Goal: Find specific page/section: Find specific page/section

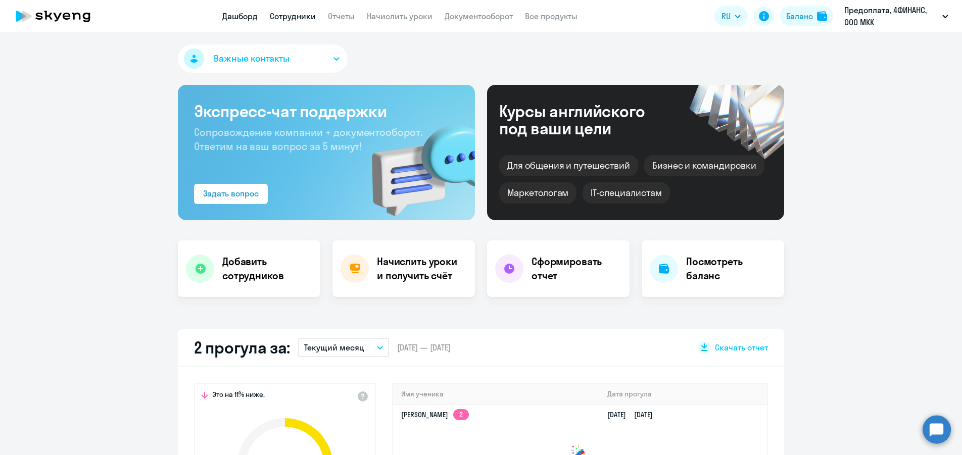
select select "30"
click at [308, 16] on link "Сотрудники" at bounding box center [293, 16] width 46 height 10
select select "30"
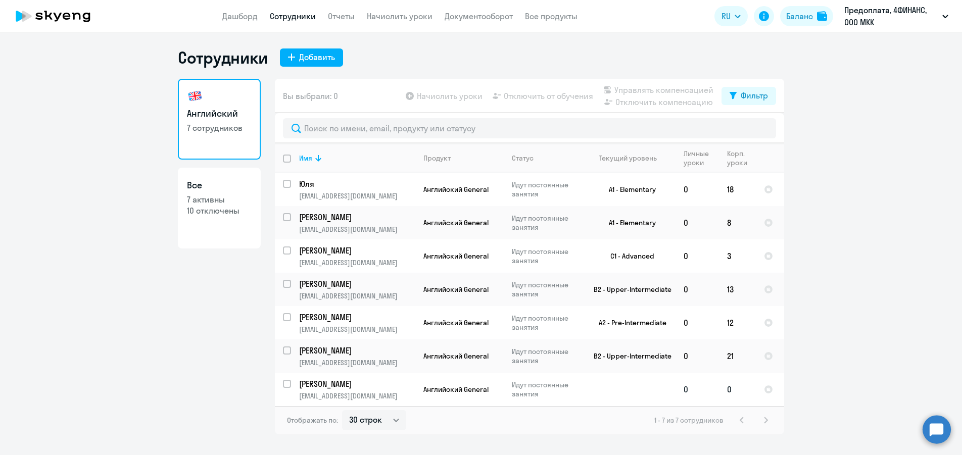
click at [358, 384] on p "[PERSON_NAME]" at bounding box center [356, 384] width 114 height 11
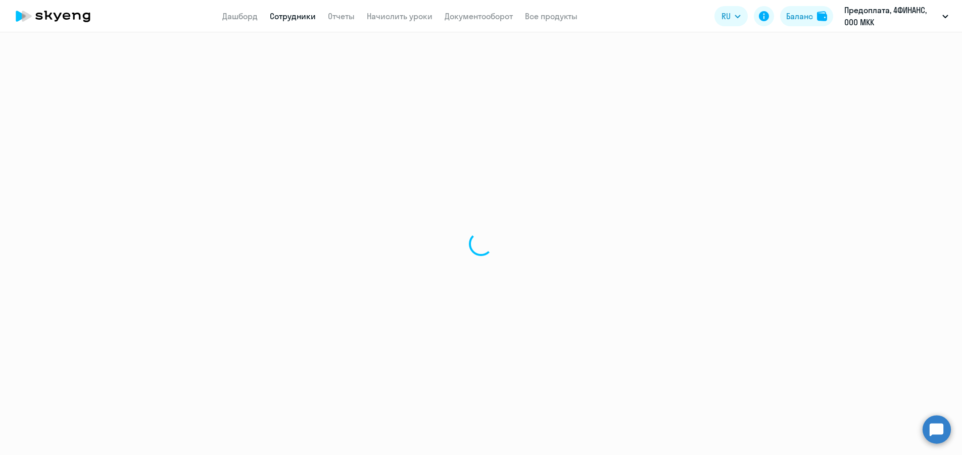
select select "english"
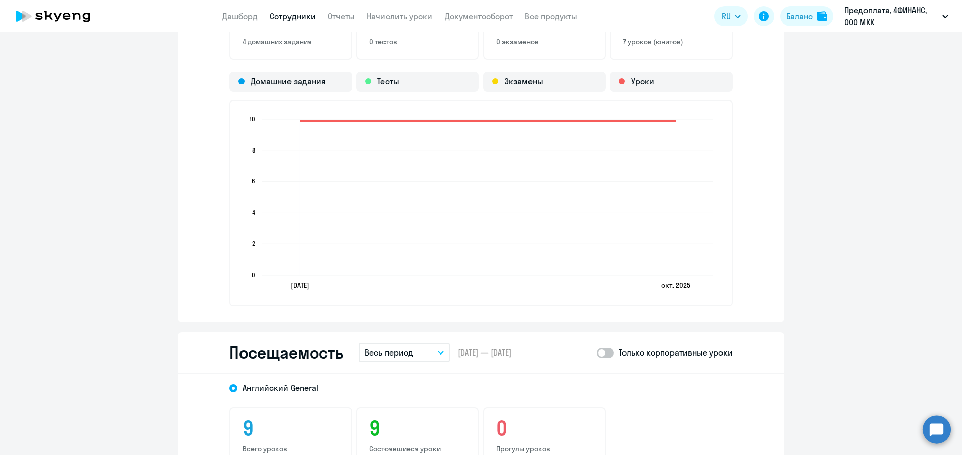
scroll to position [1213, 0]
